Goal: Task Accomplishment & Management: Manage account settings

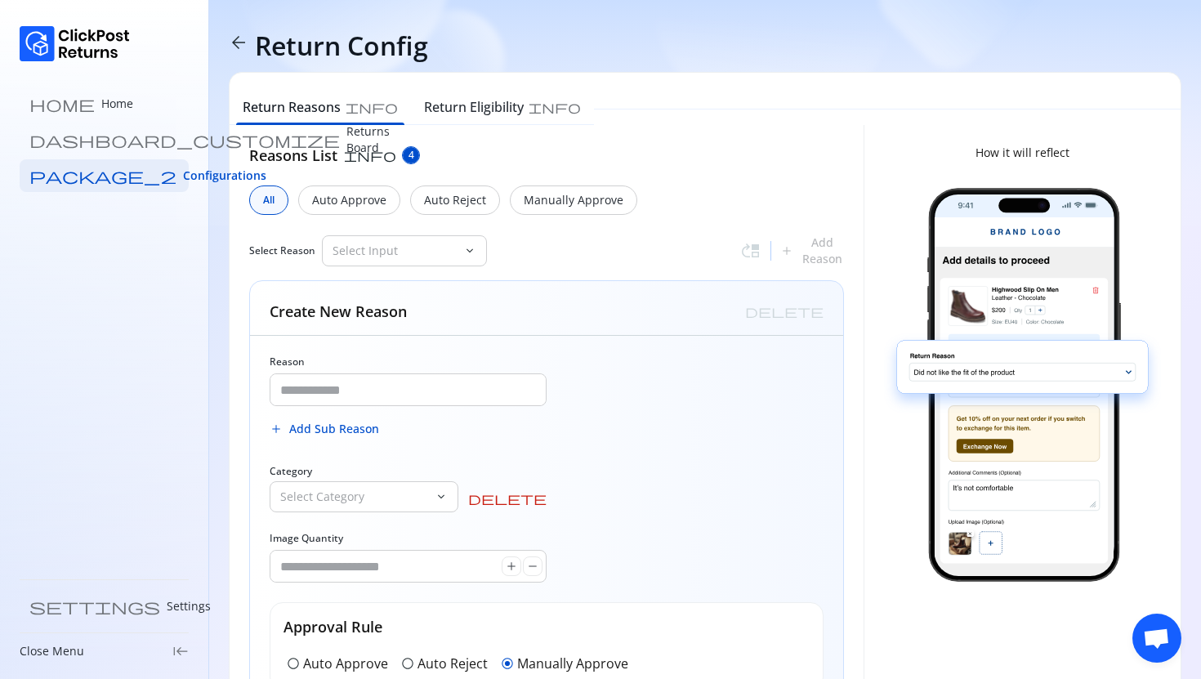
scroll to position [125, 0]
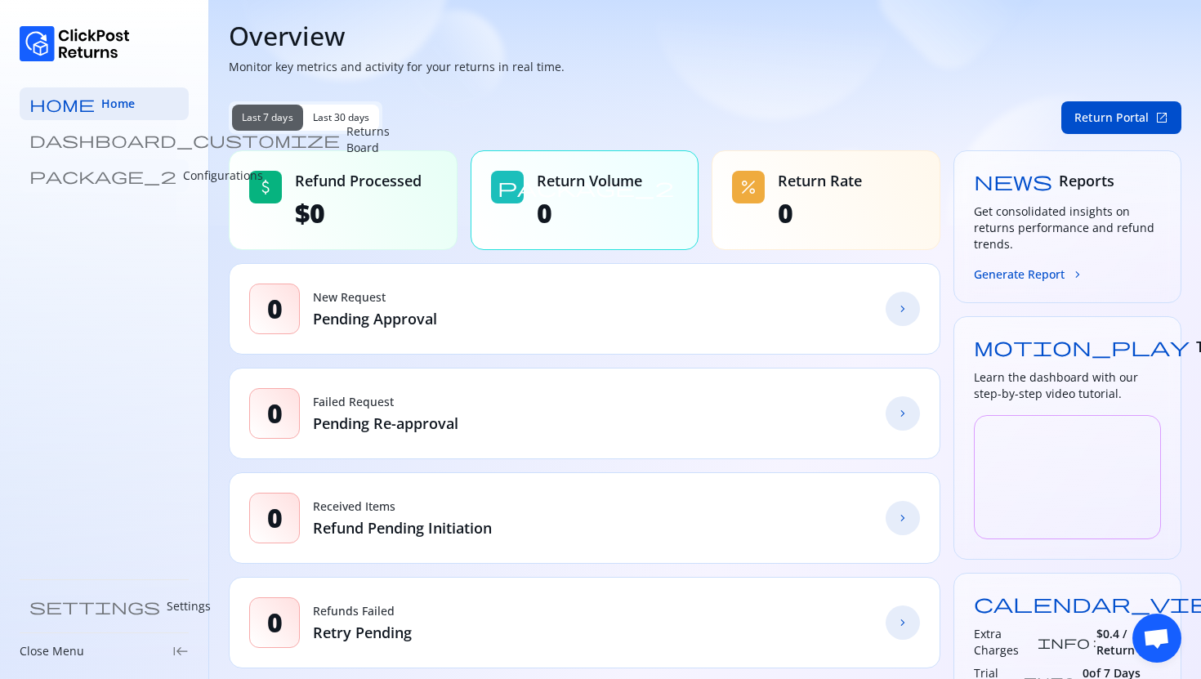
click at [183, 175] on p "Configurations" at bounding box center [223, 176] width 80 height 16
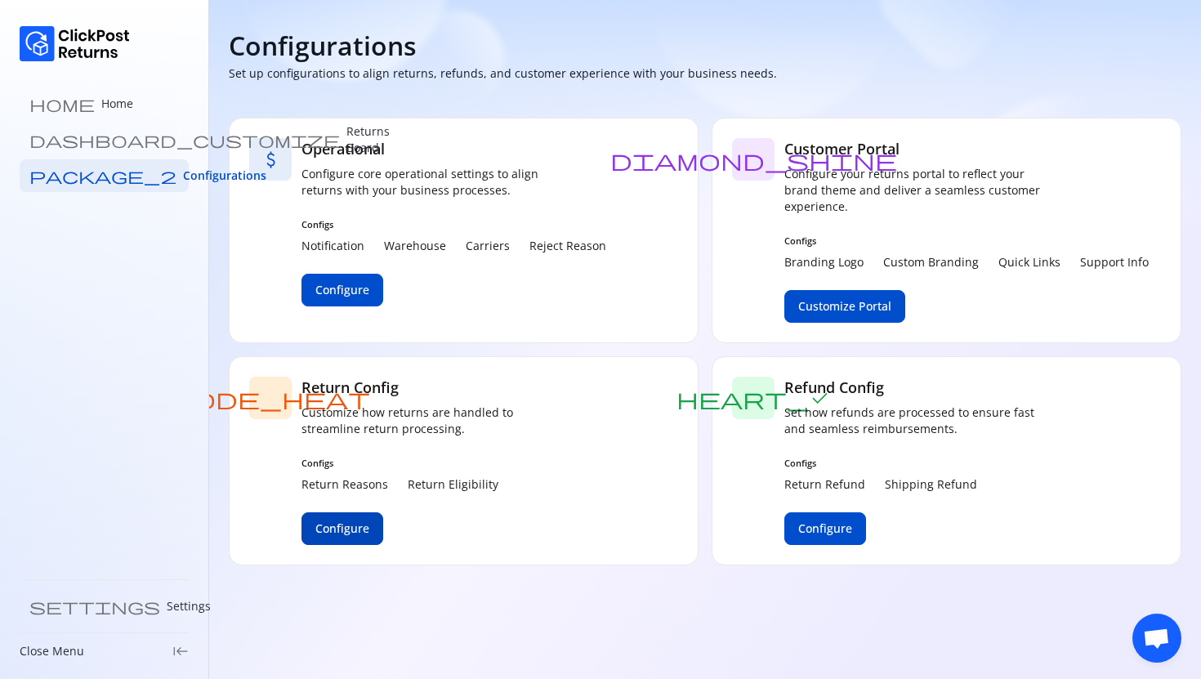
click at [349, 522] on span "Configure" at bounding box center [342, 528] width 54 height 16
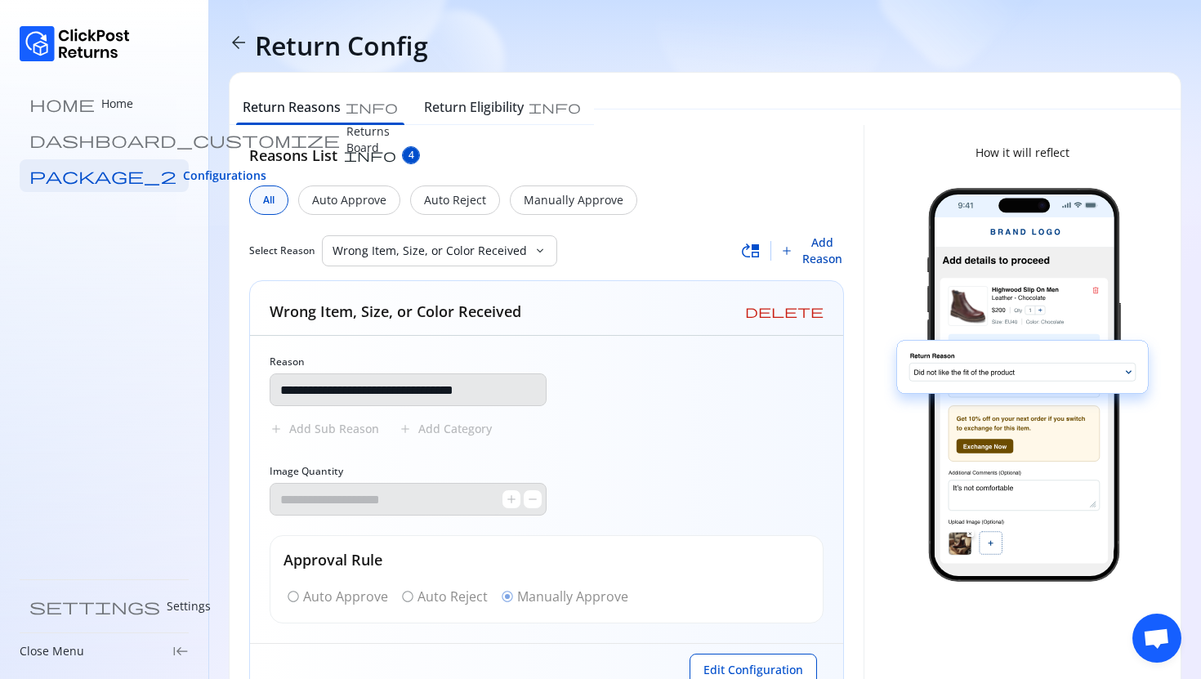
click at [807, 240] on span "Add Reason" at bounding box center [822, 251] width 44 height 33
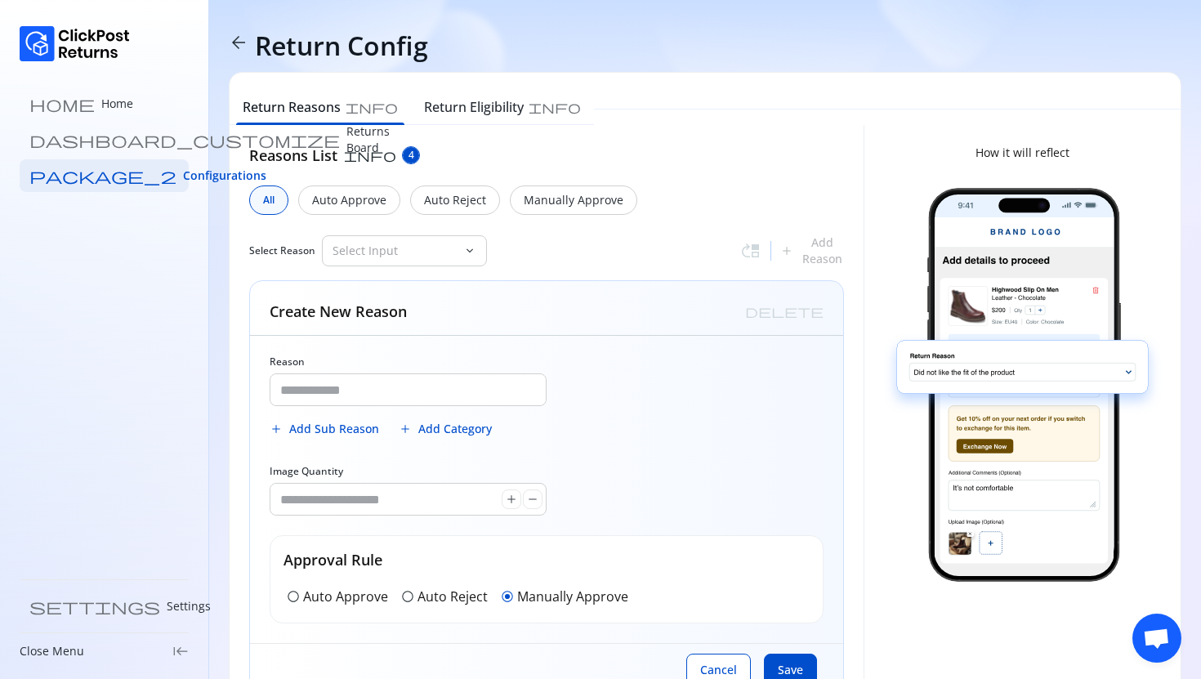
scroll to position [58, 0]
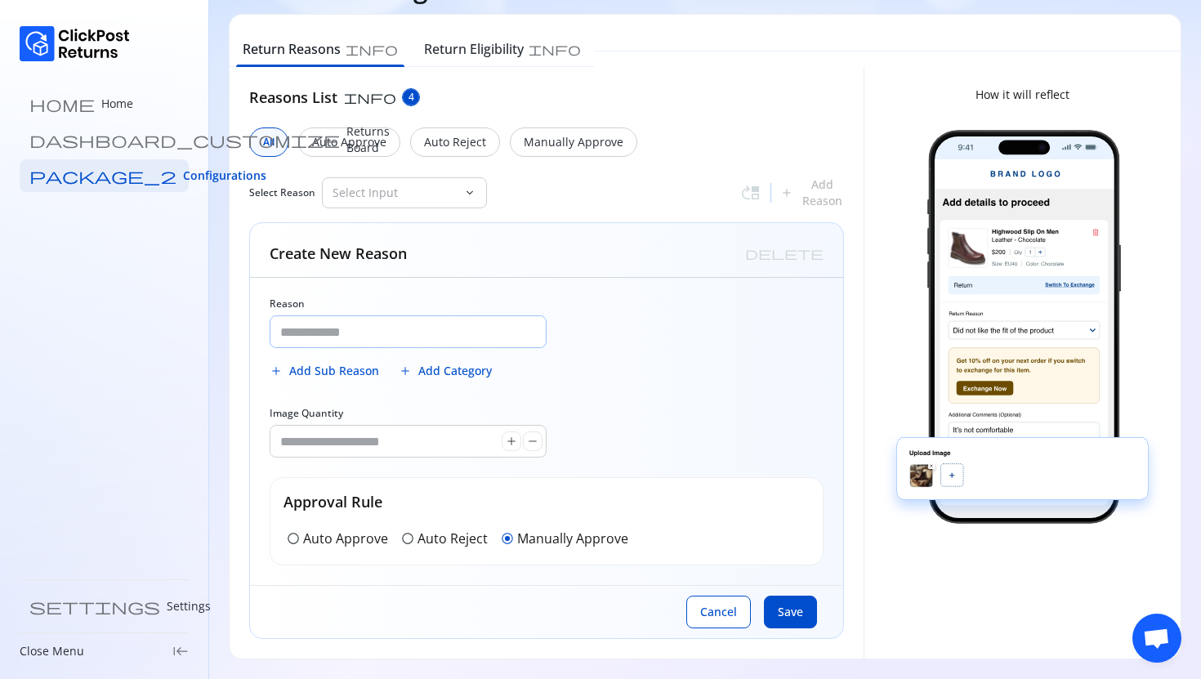
click at [340, 332] on input "Reason" at bounding box center [407, 331] width 275 height 31
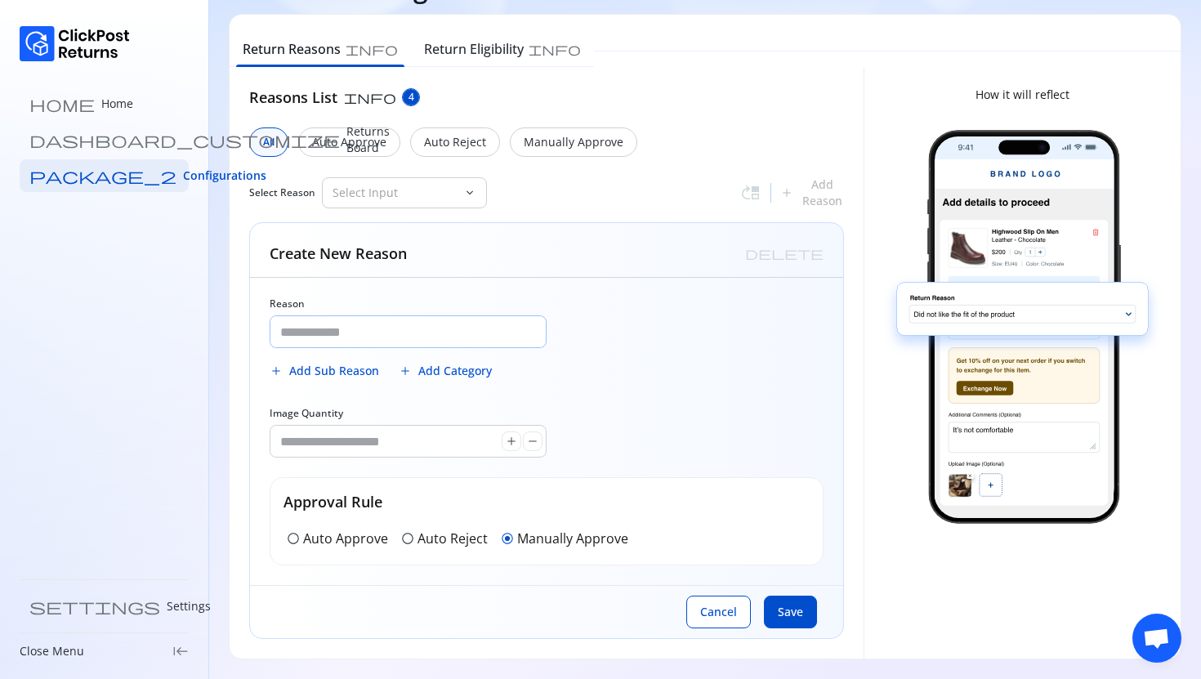
click at [328, 328] on input "Reason" at bounding box center [407, 331] width 275 height 31
paste input "**********"
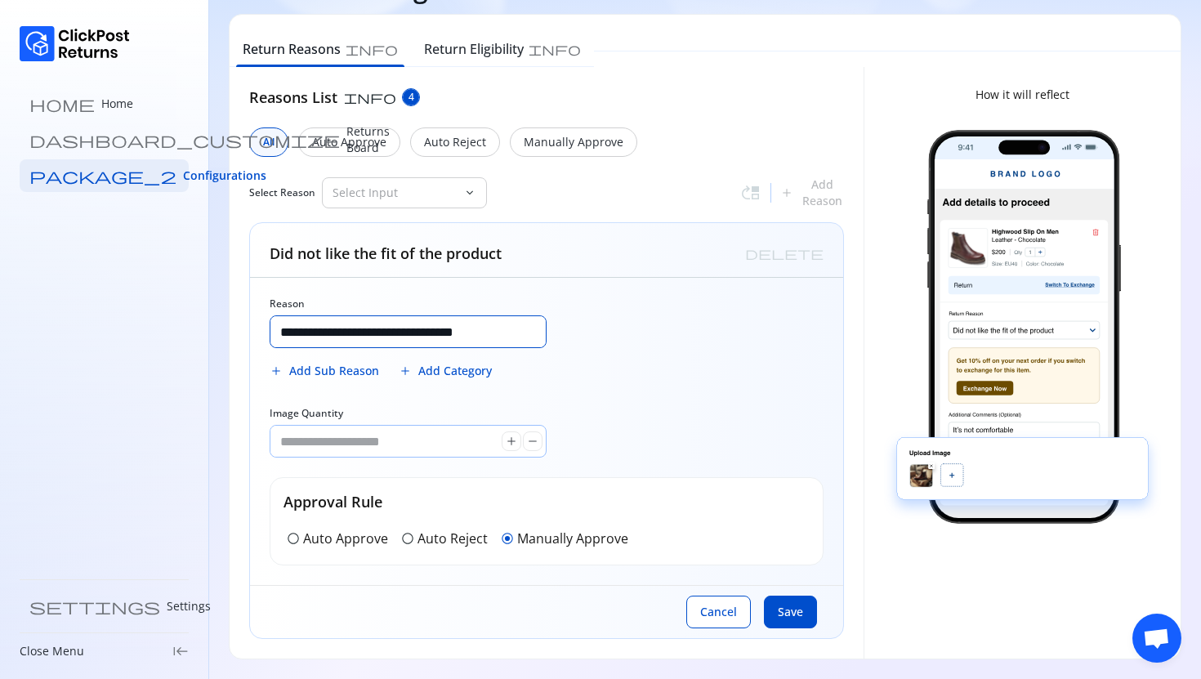
type input "**********"
click at [310, 445] on input "*" at bounding box center [385, 441] width 231 height 31
type input "*"
click at [368, 541] on p "Auto Approve" at bounding box center [345, 539] width 85 height 20
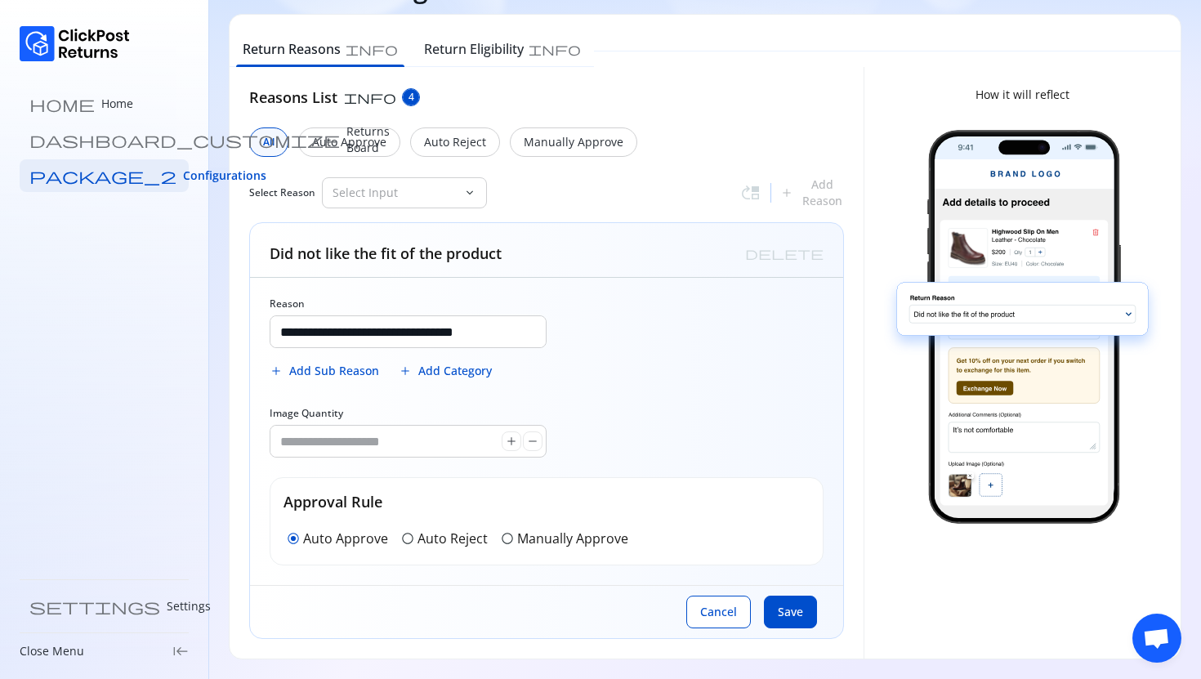
click at [694, 389] on div "**********" at bounding box center [546, 431] width 593 height 307
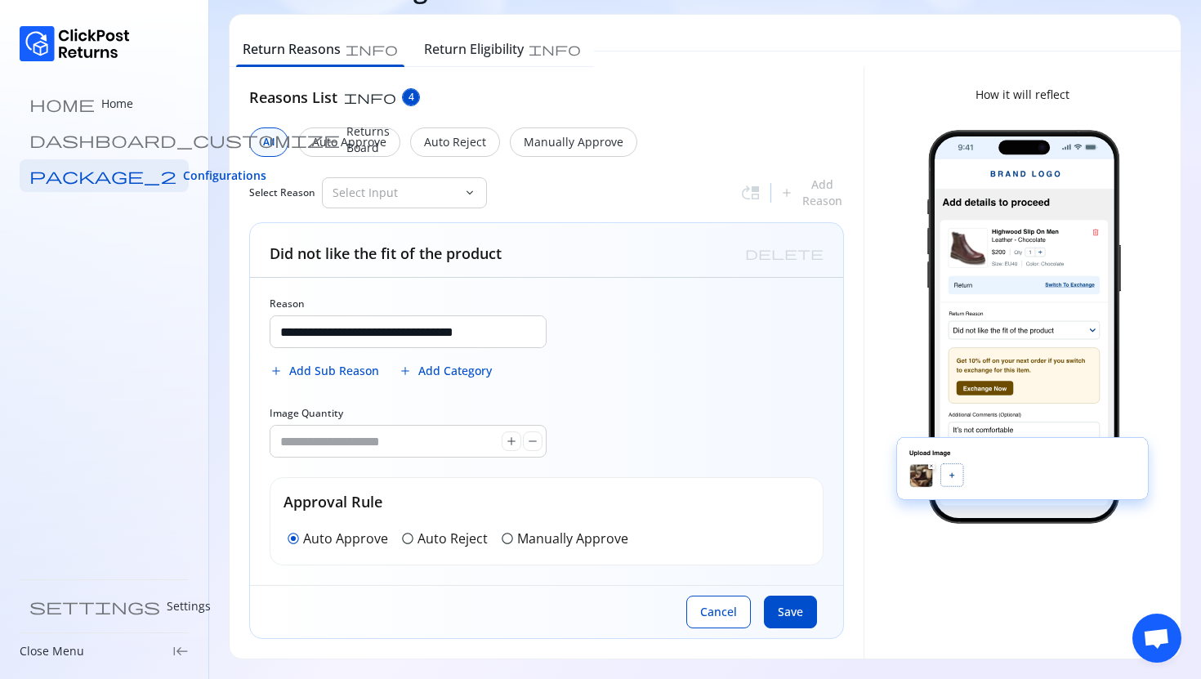
scroll to position [0, 0]
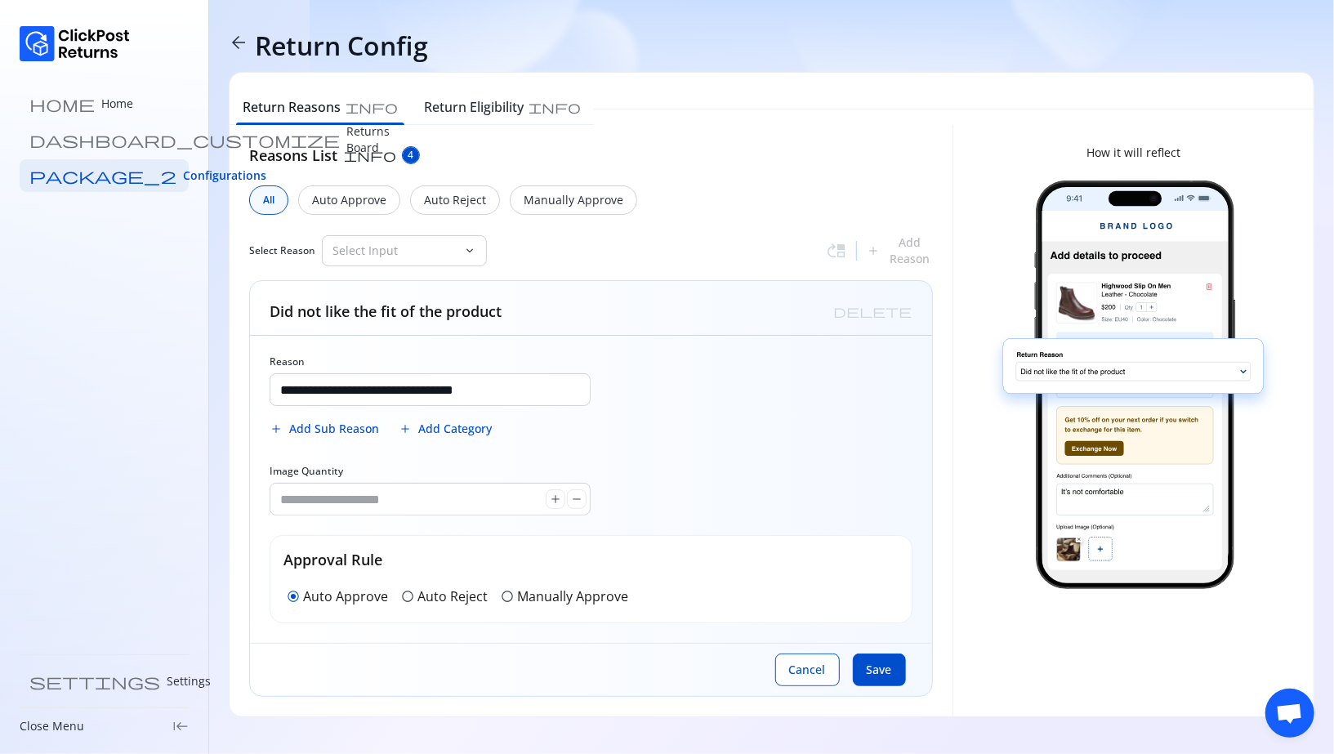
click at [26, 542] on div "home Home dashboard_customize Returns Board package_2 Configurations settings S…" at bounding box center [104, 377] width 209 height 754
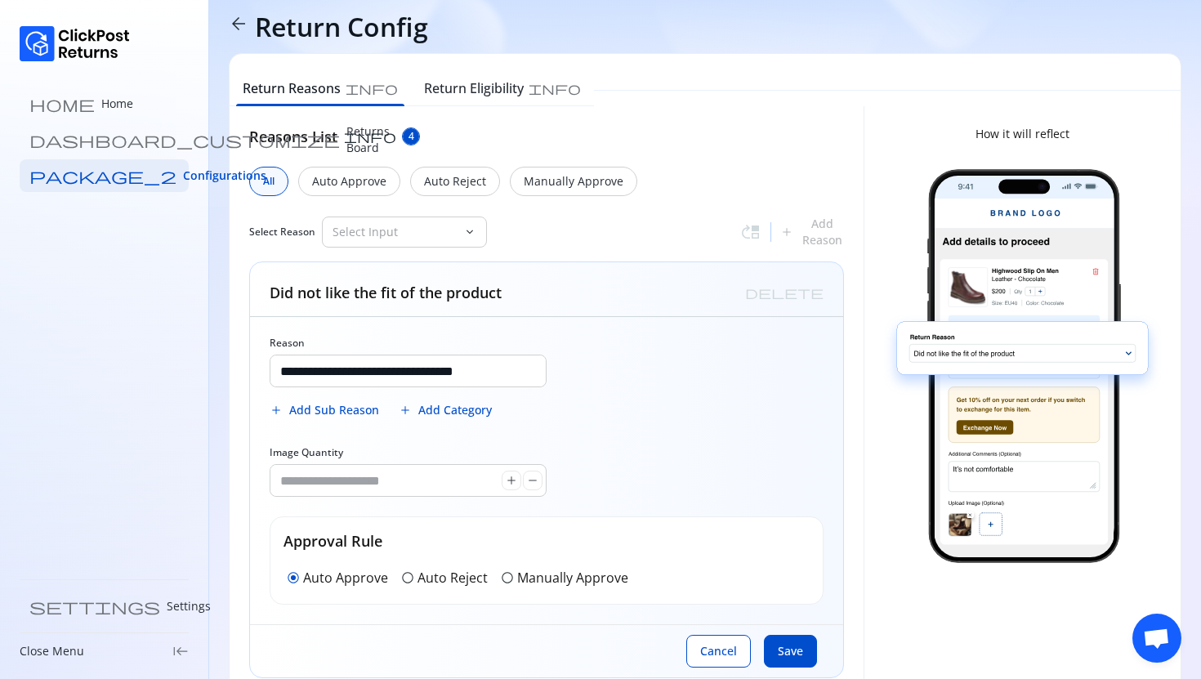
scroll to position [20, 0]
